Goal: Task Accomplishment & Management: Use online tool/utility

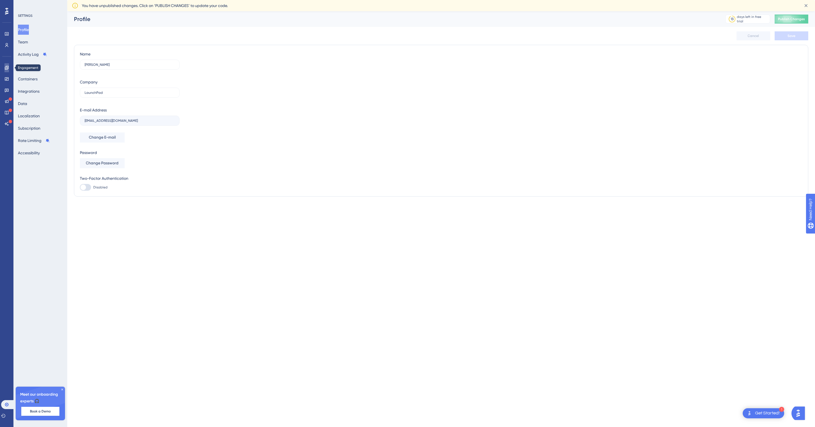
click at [9, 67] on icon at bounding box center [6, 68] width 4 height 4
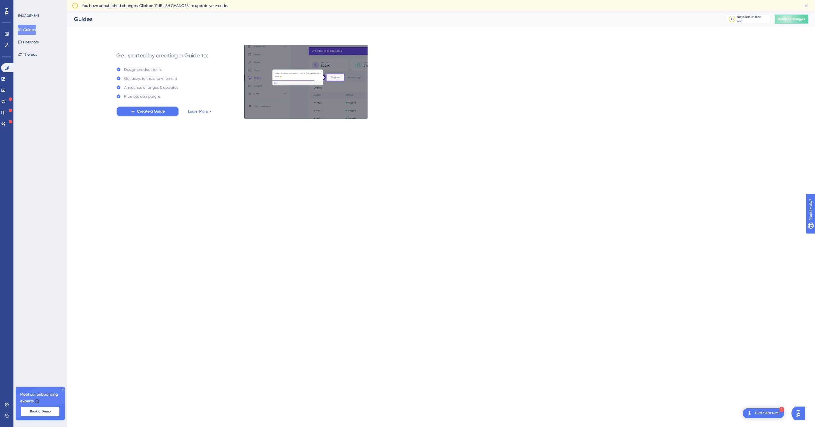
click at [141, 112] on span "Create a Guide" at bounding box center [151, 111] width 28 height 7
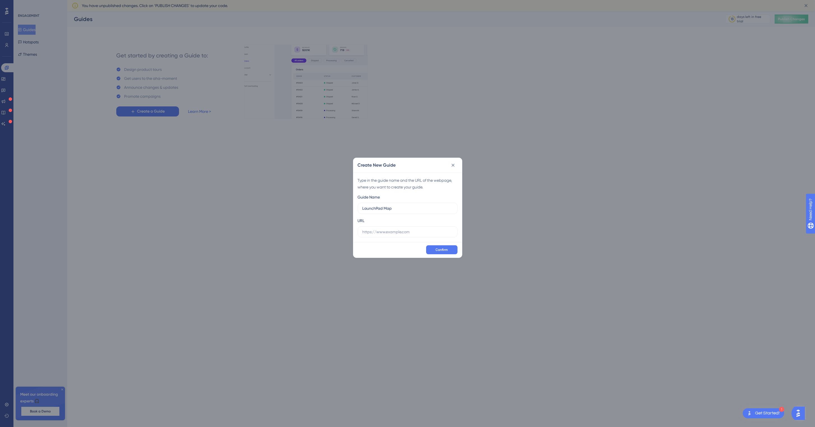
type input "LaunchPad Map"
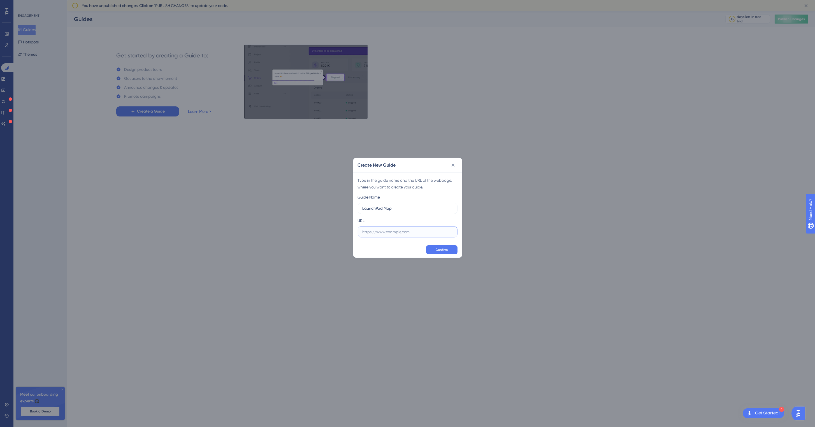
click at [386, 234] on input "text" at bounding box center [407, 232] width 90 height 6
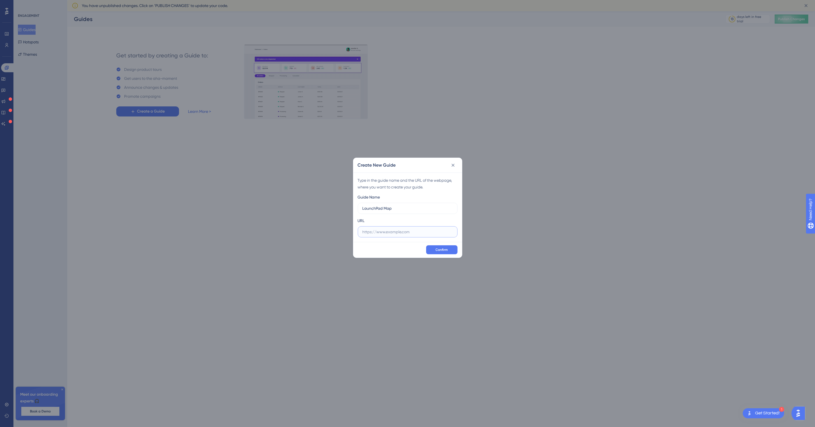
paste input "[URL][DOMAIN_NAME]"
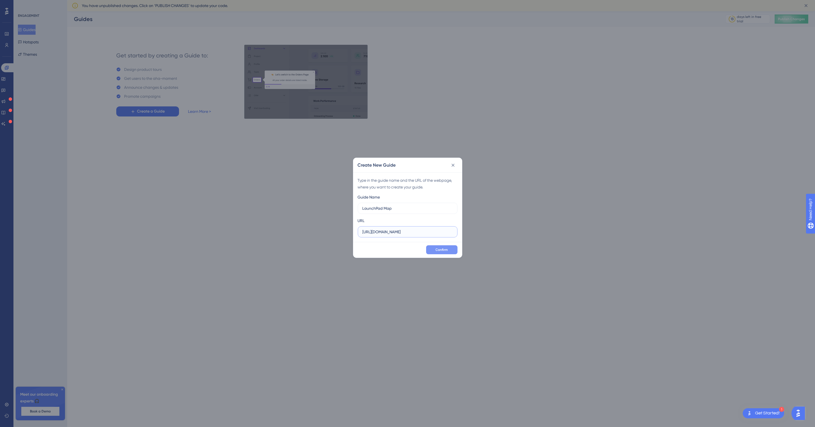
type input "[URL][DOMAIN_NAME]"
click at [441, 249] on span "Confirm" at bounding box center [441, 250] width 12 height 4
